Goal: Information Seeking & Learning: Learn about a topic

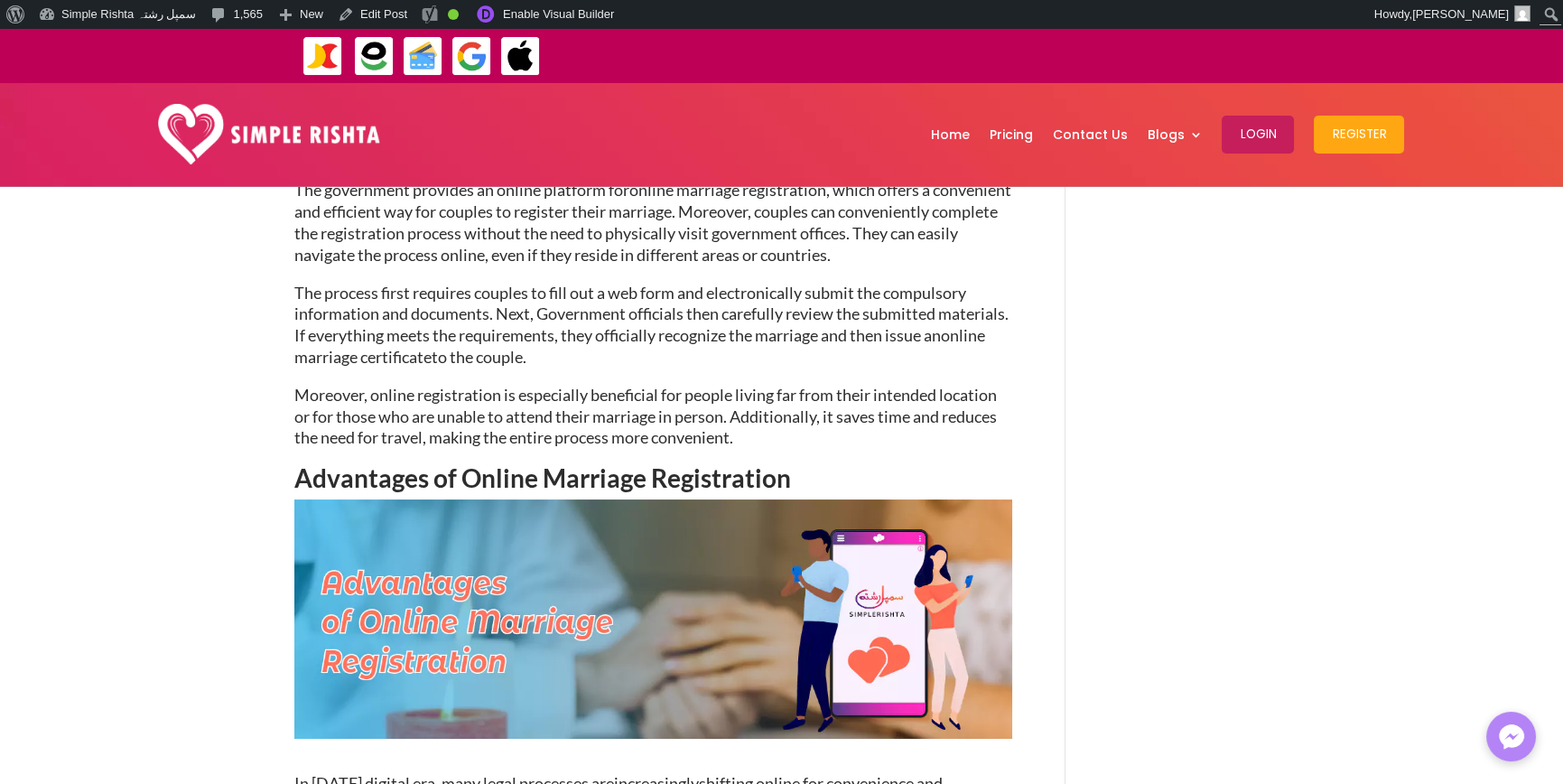
scroll to position [632, 0]
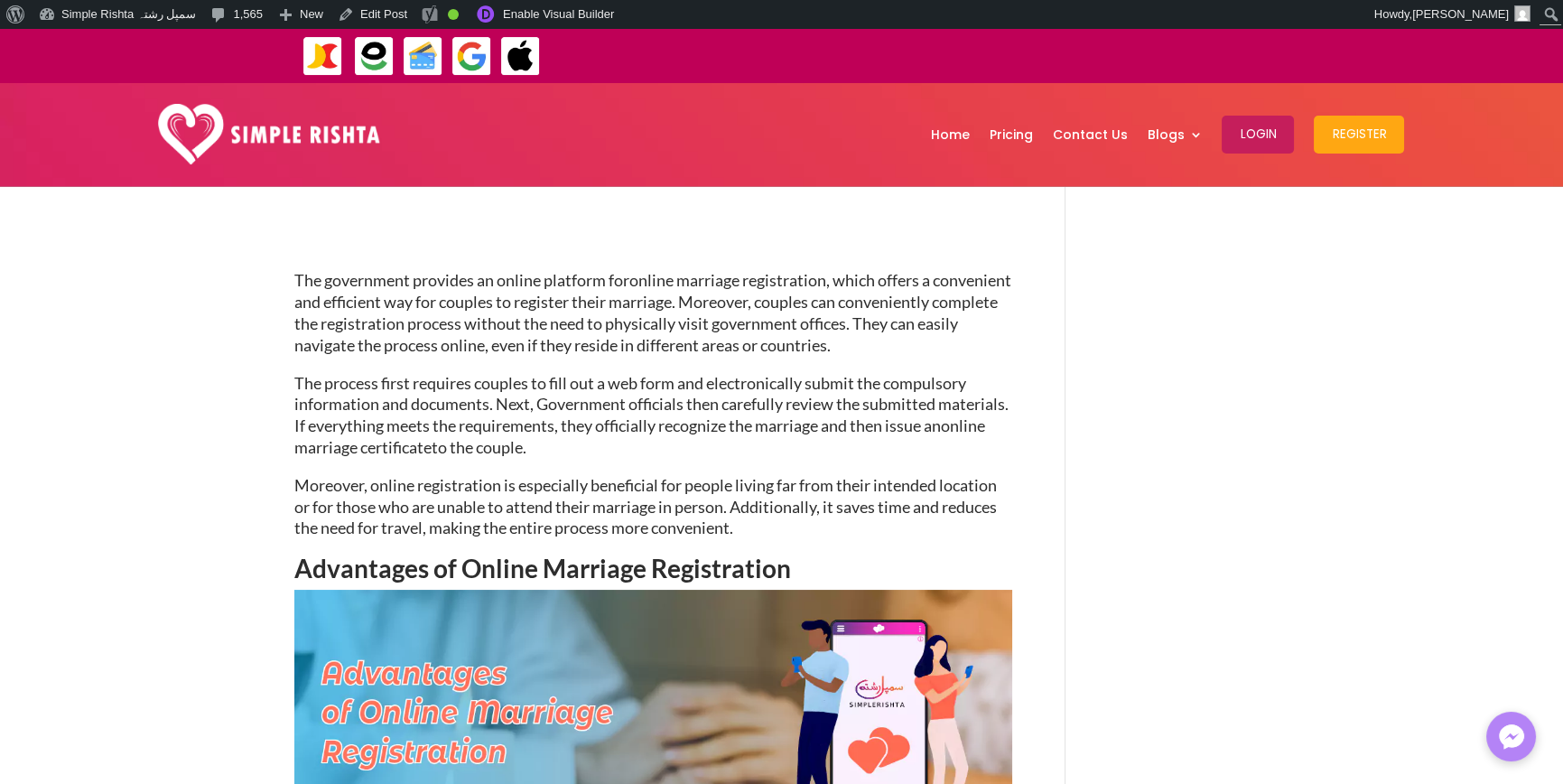
drag, startPoint x: 292, startPoint y: 562, endPoint x: 956, endPoint y: 553, distance: 664.1
click at [802, 575] on h2 "Advantages of Online Marriage Registration" at bounding box center [653, 573] width 718 height 35
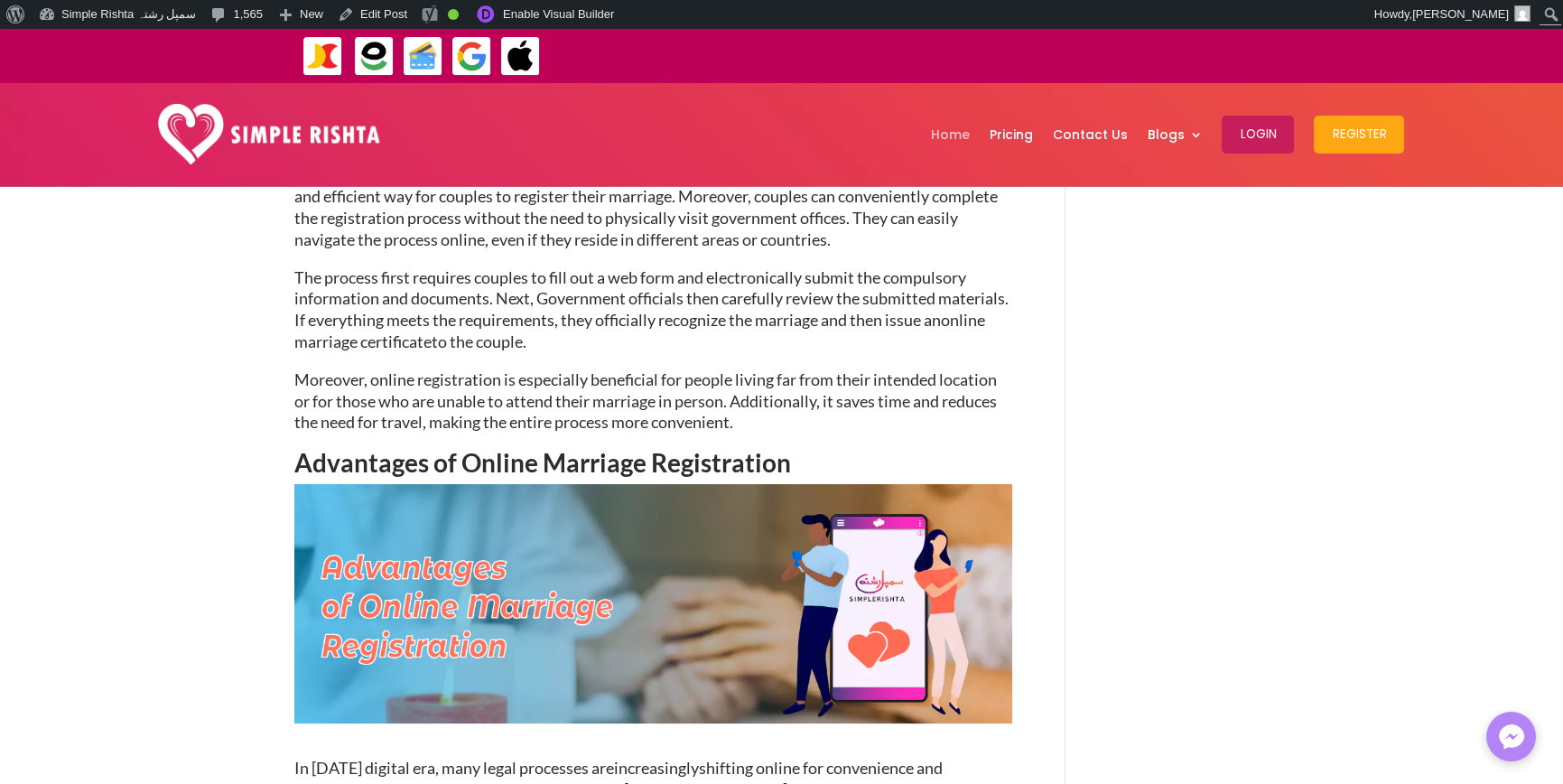
scroll to position [452, 0]
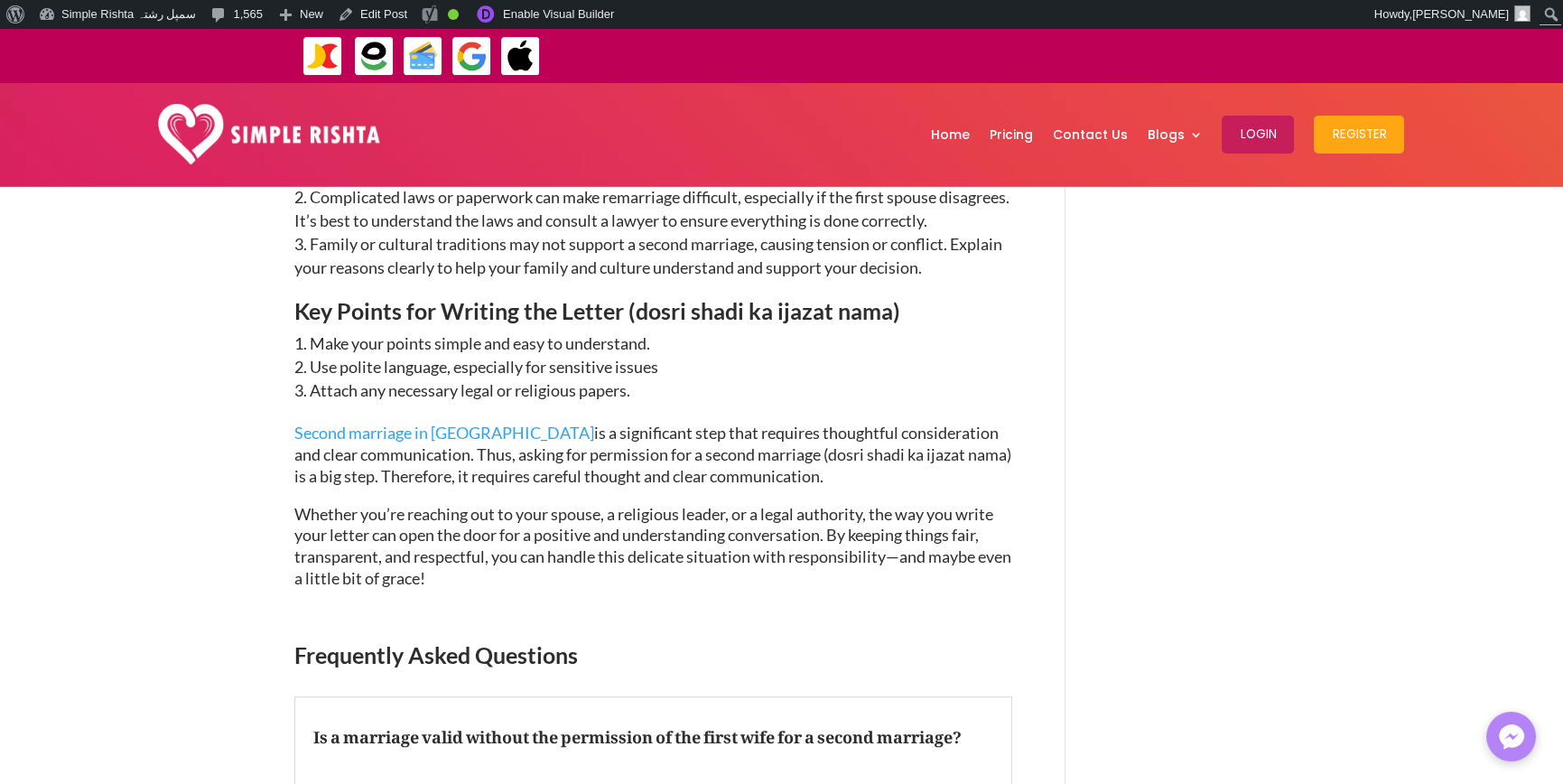
scroll to position [3396, 0]
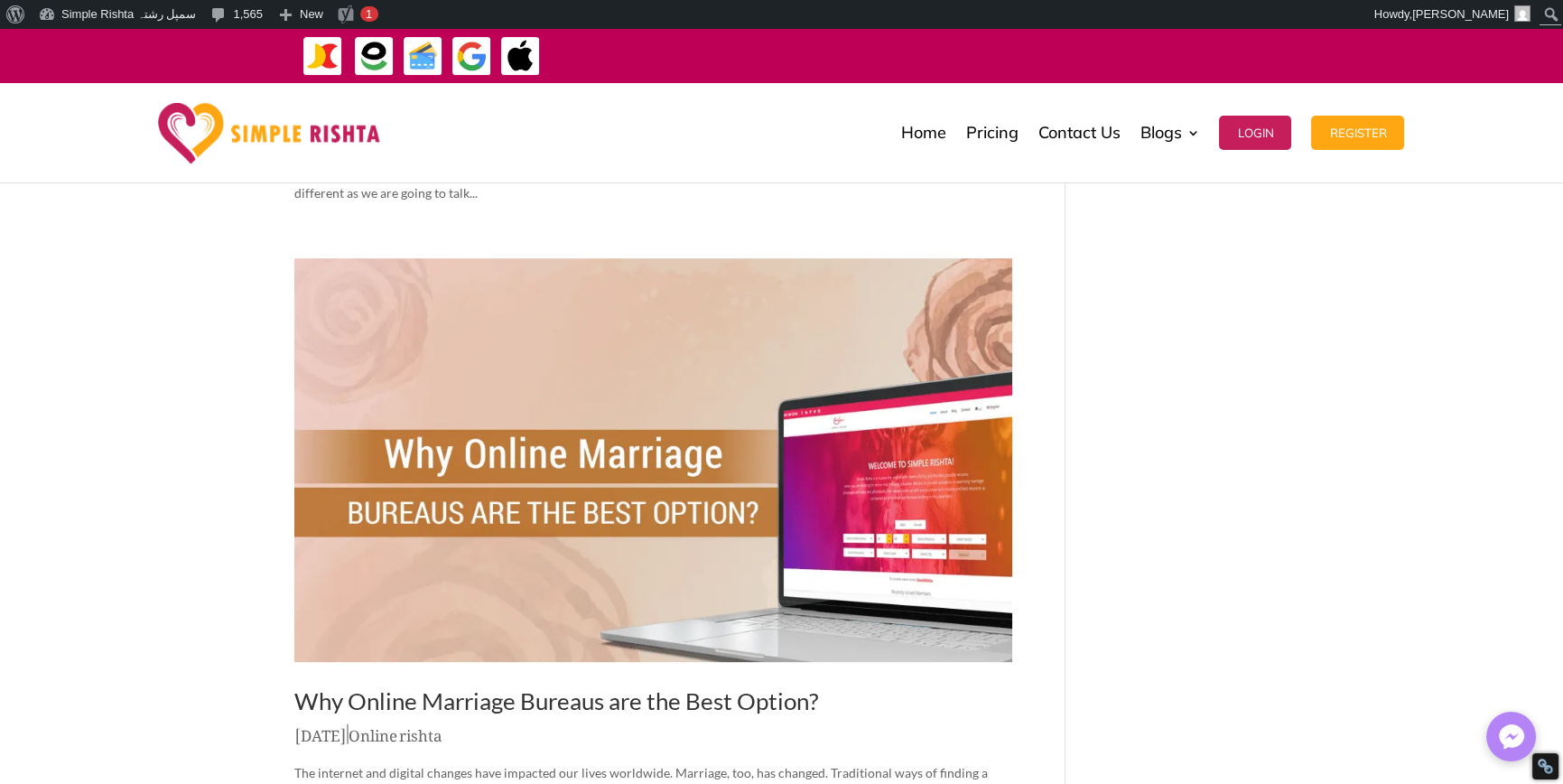
scroll to position [1625, 0]
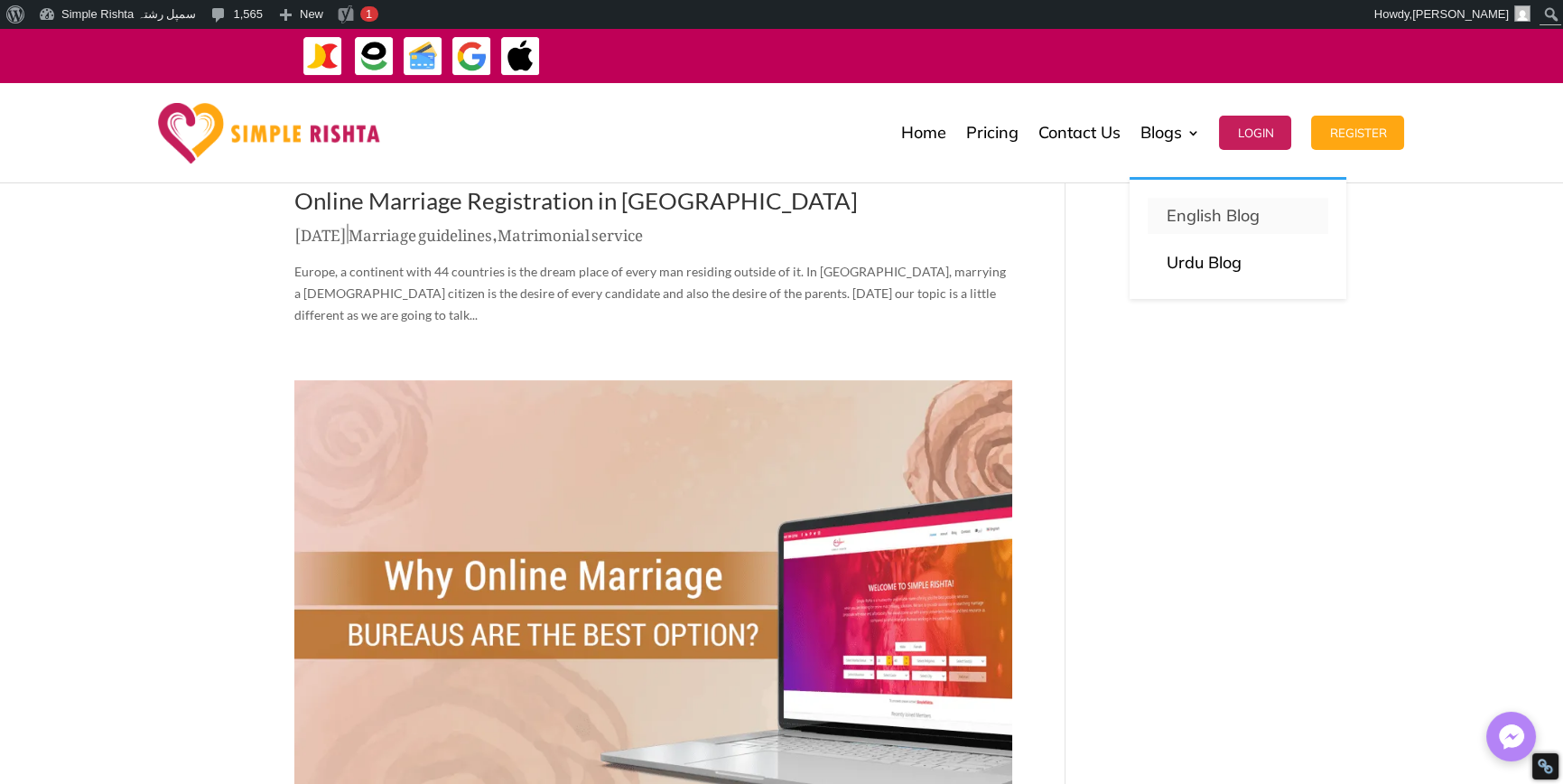
click at [1201, 210] on p "English Blog" at bounding box center [1238, 216] width 145 height 25
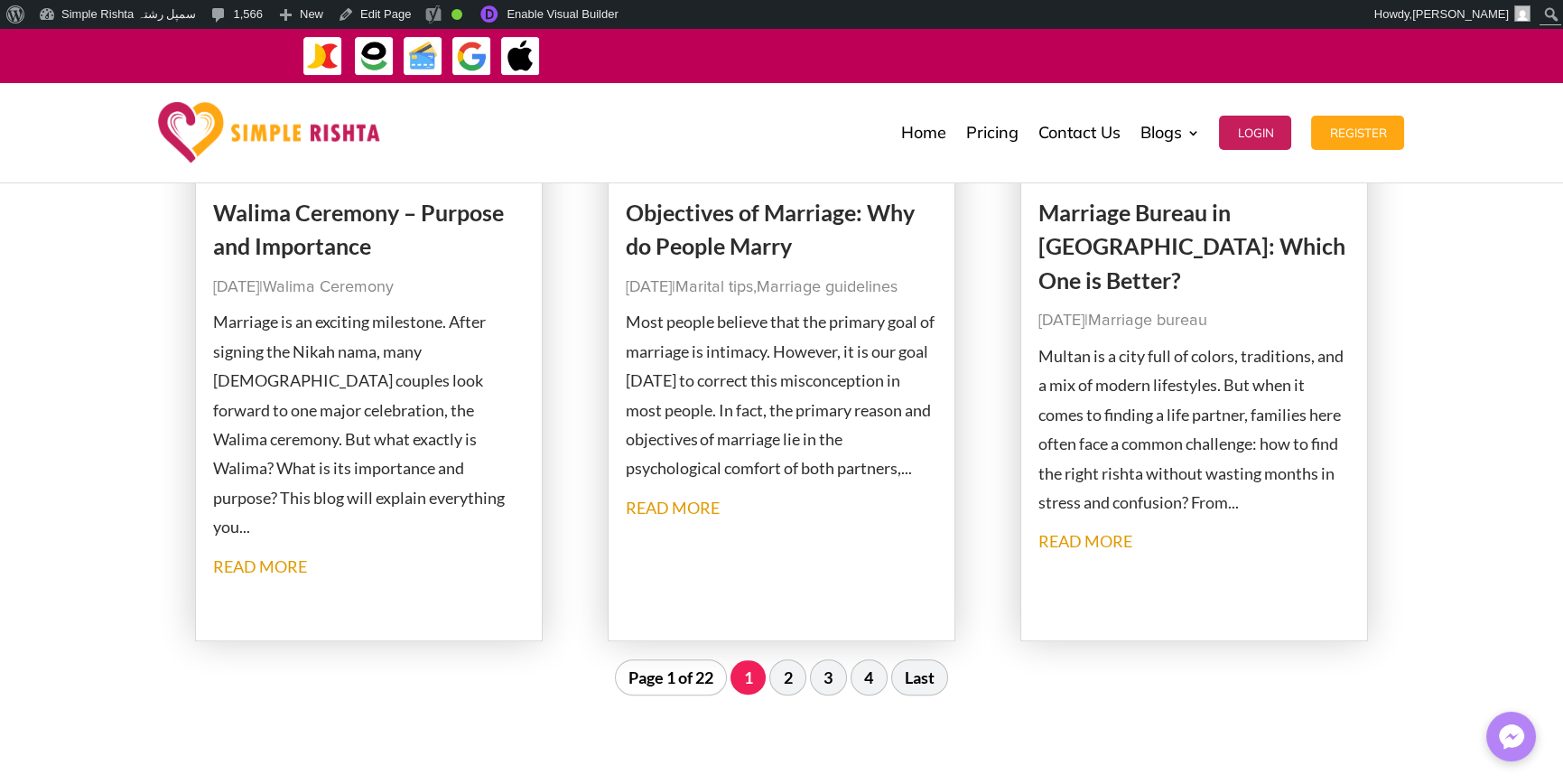
scroll to position [1716, 0]
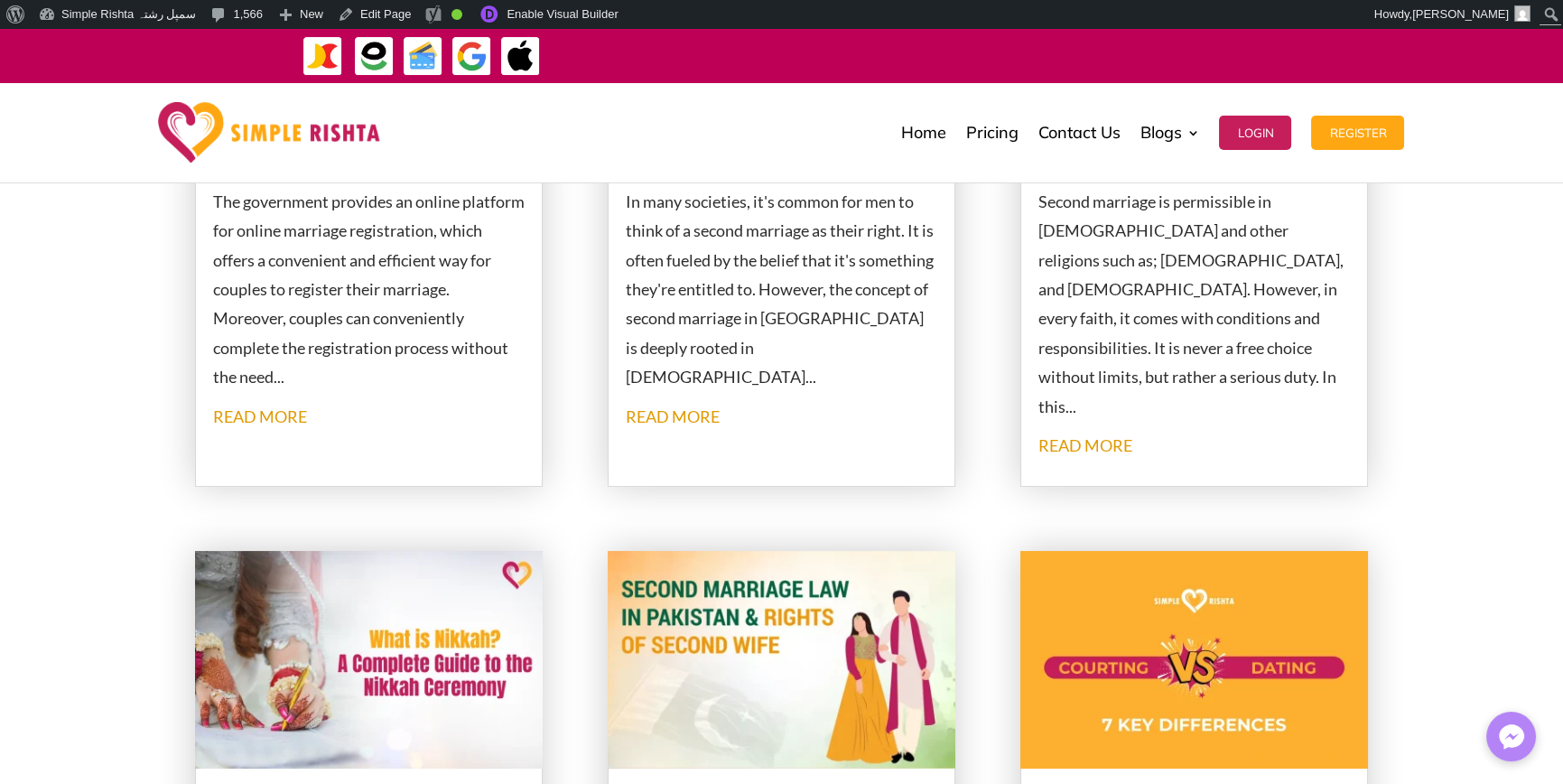
scroll to position [361, 0]
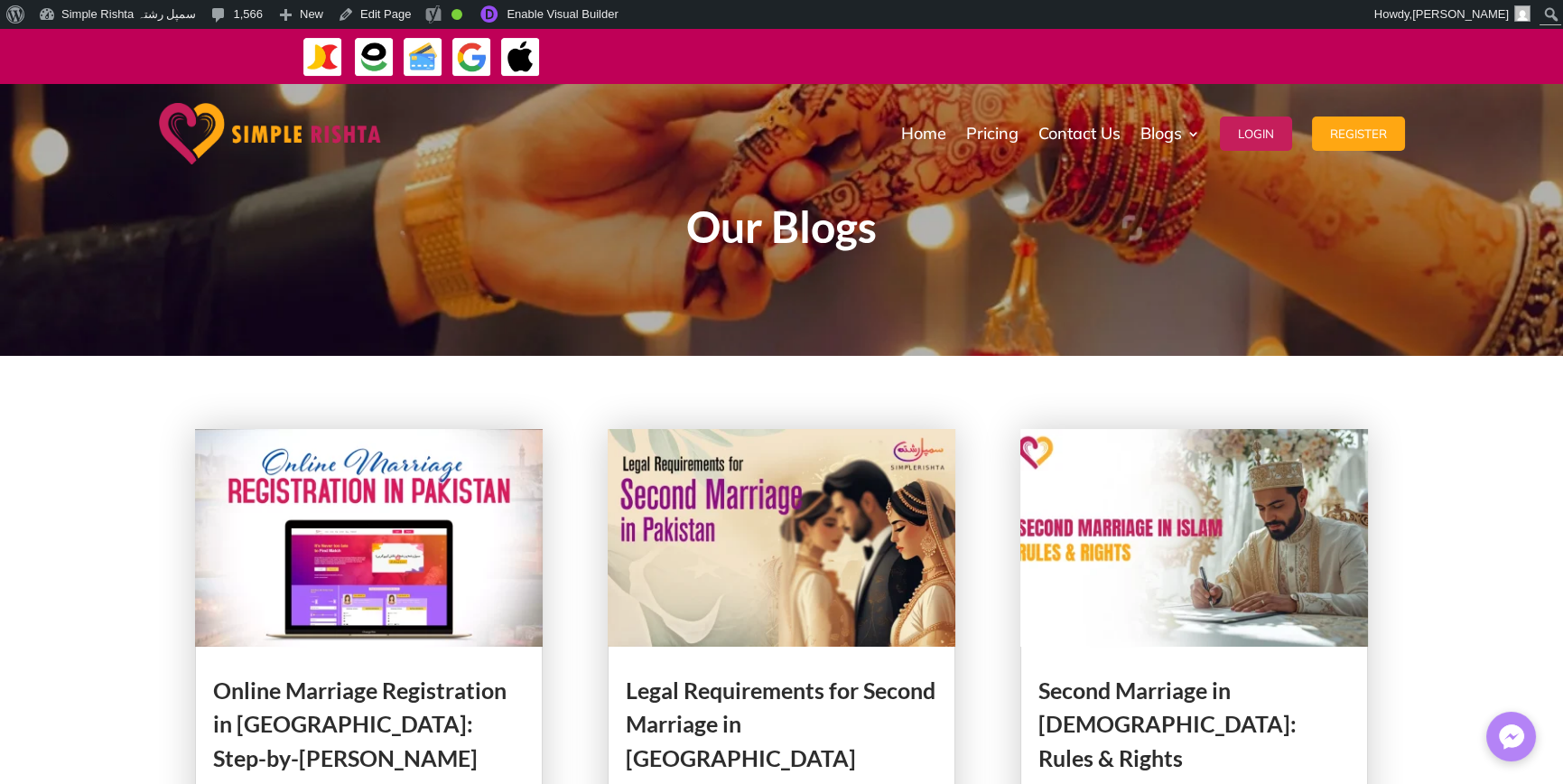
click at [700, 225] on h1 "Our Blogs" at bounding box center [782, 231] width 976 height 53
click at [822, 229] on h1 "Our Blogs" at bounding box center [782, 231] width 976 height 53
click at [821, 229] on h1 "Our Blogs" at bounding box center [782, 231] width 976 height 53
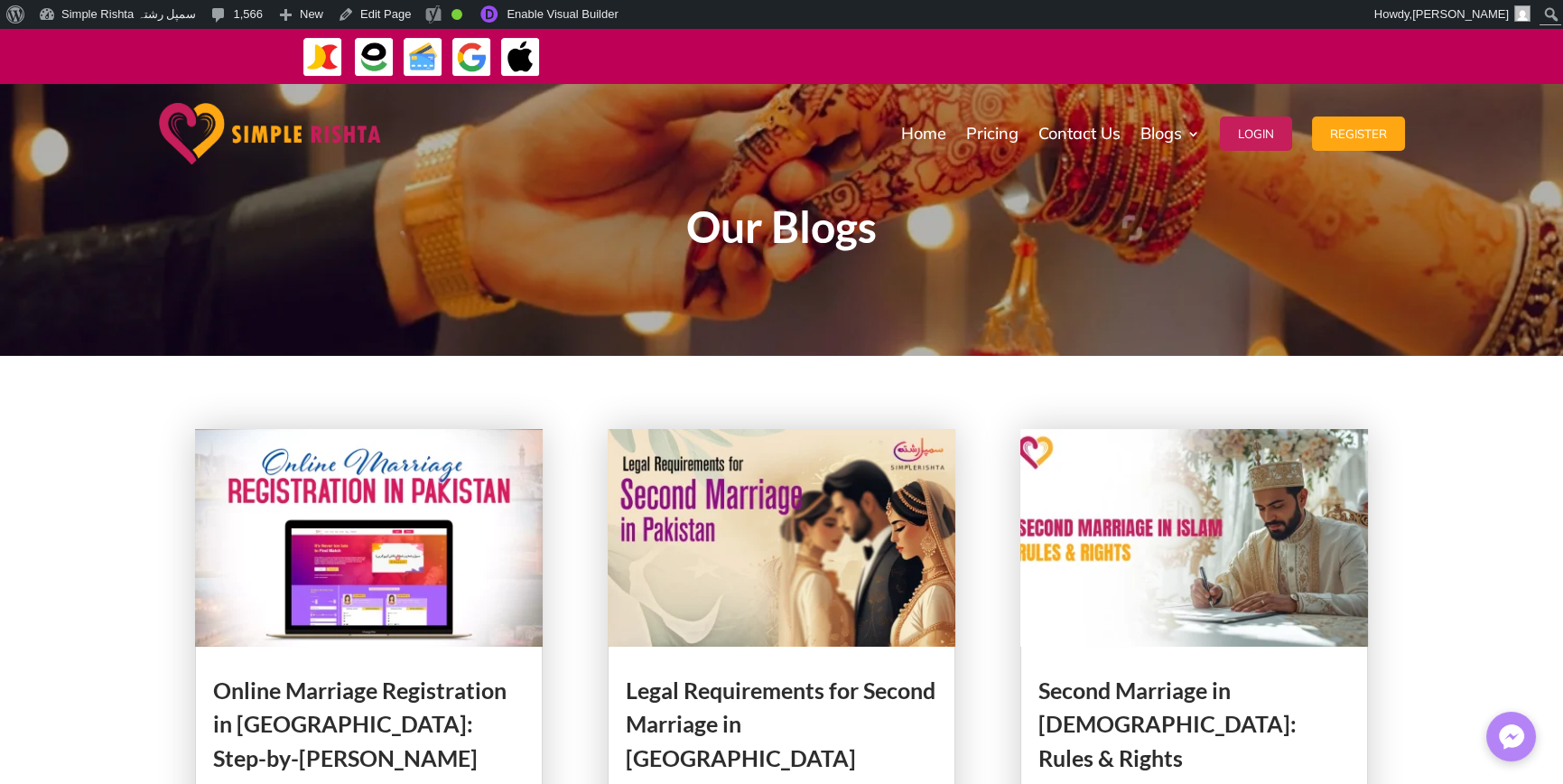
click at [821, 229] on h1 "Our Blogs" at bounding box center [782, 231] width 976 height 53
